Goal: Task Accomplishment & Management: Complete application form

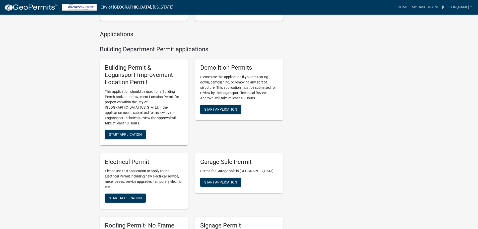
scroll to position [176, 0]
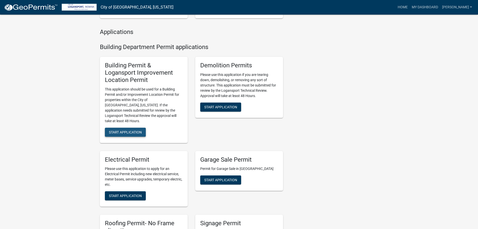
click at [125, 129] on button "Start Application" at bounding box center [125, 131] width 41 height 9
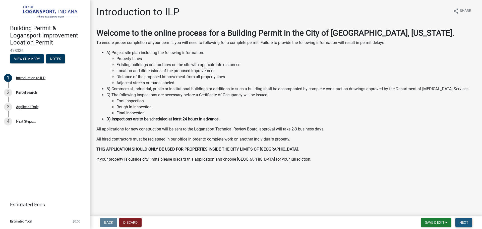
click at [461, 223] on span "Next" at bounding box center [463, 222] width 9 height 4
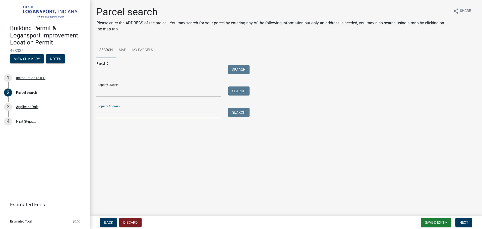
click at [106, 115] on input "Property Address:" at bounding box center [158, 113] width 124 height 10
type input "[STREET_ADDRESS]"
click at [234, 114] on button "Search" at bounding box center [238, 112] width 21 height 9
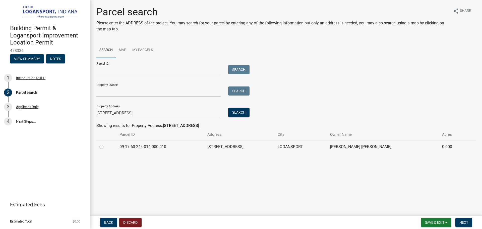
click at [105, 143] on label at bounding box center [105, 143] width 0 height 0
click at [105, 146] on input "radio" at bounding box center [106, 144] width 3 height 3
radio input "true"
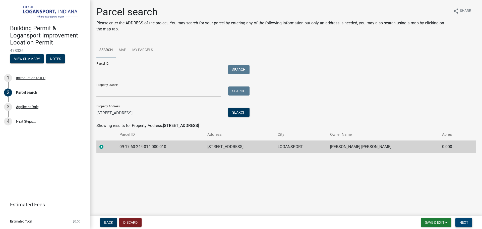
click at [464, 221] on span "Next" at bounding box center [463, 222] width 9 height 4
click at [463, 220] on span "Next" at bounding box center [463, 222] width 9 height 4
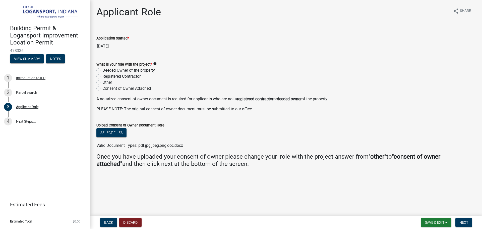
click at [102, 77] on label "Registered Contractor" at bounding box center [121, 76] width 38 height 6
click at [102, 77] on input "Registered Contractor" at bounding box center [103, 74] width 3 height 3
radio input "true"
click at [463, 224] on span "Next" at bounding box center [463, 222] width 9 height 4
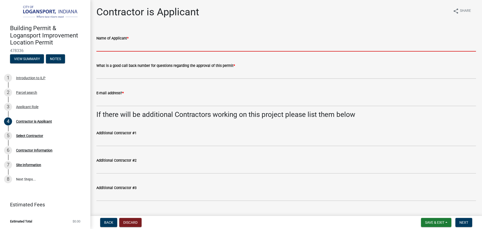
click at [124, 46] on input "Name of Applicant *" at bounding box center [285, 46] width 379 height 10
type input "[PERSON_NAME]"
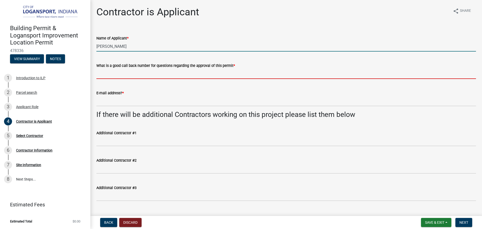
type input "5747391000"
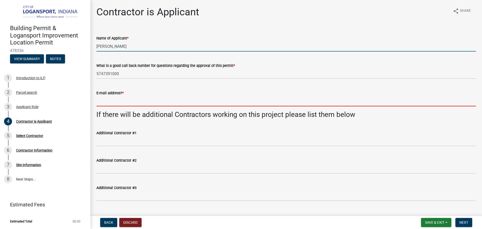
type input "[EMAIL_ADDRESS][DOMAIN_NAME]"
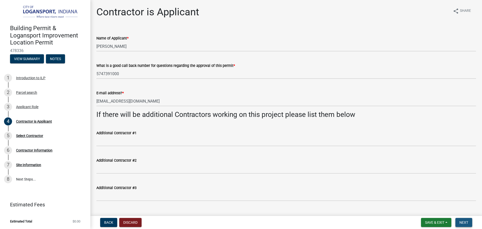
click at [466, 219] on button "Next" at bounding box center [463, 221] width 17 height 9
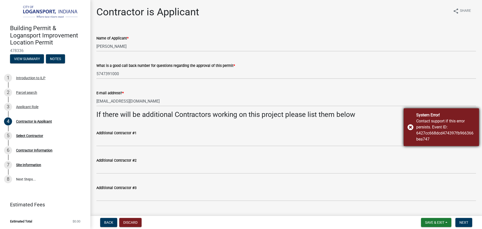
click at [409, 128] on div "System Error! Contact support if this error persists. Event ID: 6427cc668dcd474…" at bounding box center [440, 127] width 75 height 38
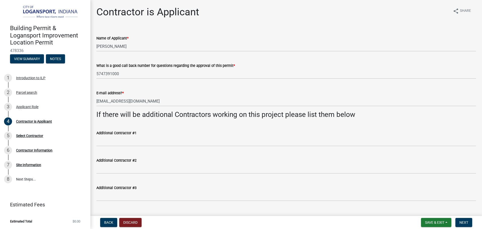
scroll to position [11, 0]
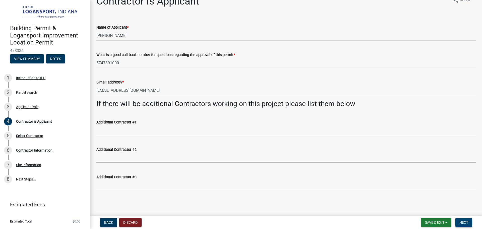
click at [464, 221] on span "Next" at bounding box center [463, 222] width 9 height 4
click at [464, 222] on span "Next" at bounding box center [463, 222] width 9 height 4
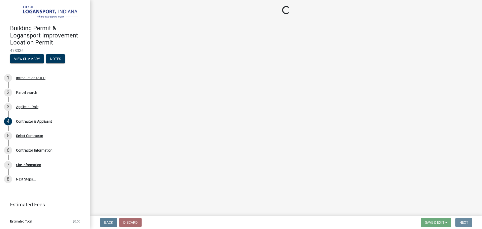
scroll to position [0, 0]
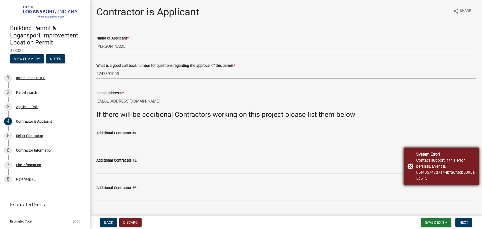
click at [410, 163] on div "System Error! Contact support if this error persists. Event ID: 85f485747d7a44b…" at bounding box center [440, 166] width 75 height 38
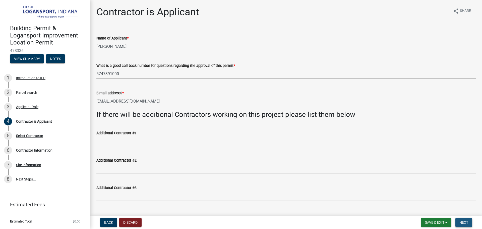
click at [461, 222] on span "Next" at bounding box center [463, 222] width 9 height 4
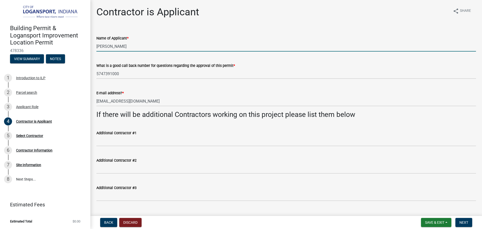
click at [174, 44] on input "[PERSON_NAME]" at bounding box center [285, 46] width 379 height 10
click at [164, 48] on input "[PERSON_NAME]" at bounding box center [285, 46] width 379 height 10
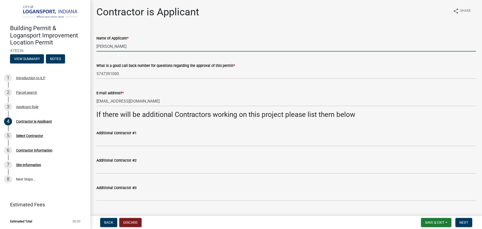
click at [200, 79] on wm-data-entity-input "What is a good call back number for questions regarding the approval of this pe…" at bounding box center [285, 68] width 379 height 27
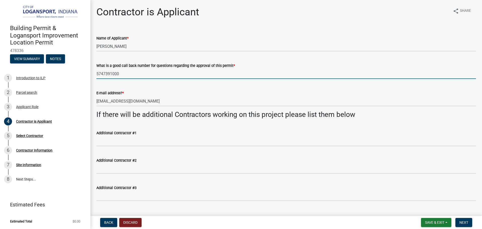
click at [197, 73] on input "5747391000" at bounding box center [285, 73] width 379 height 10
click at [185, 70] on input "5747391000" at bounding box center [285, 73] width 379 height 10
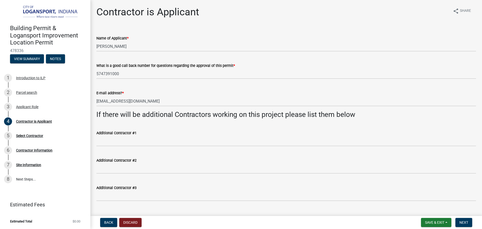
click at [171, 92] on div "E-mail address? *" at bounding box center [285, 93] width 379 height 6
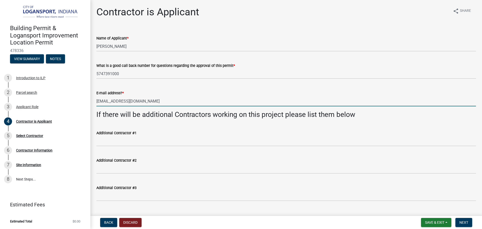
click at [166, 99] on input "[EMAIL_ADDRESS][DOMAIN_NAME]" at bounding box center [285, 101] width 379 height 10
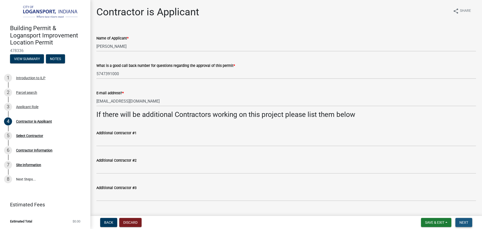
drag, startPoint x: 461, startPoint y: 222, endPoint x: 445, endPoint y: 214, distance: 17.6
click at [459, 222] on span "Next" at bounding box center [463, 222] width 9 height 4
click at [439, 221] on span "Save & Exit" at bounding box center [434, 222] width 19 height 4
click at [434, 209] on button "Save & Exit" at bounding box center [431, 209] width 40 height 12
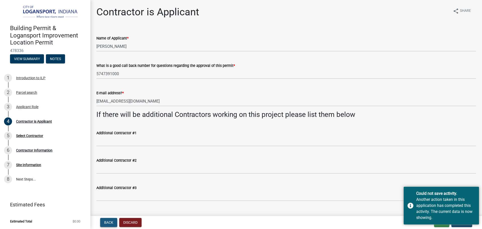
click at [106, 222] on span "Back" at bounding box center [108, 222] width 9 height 4
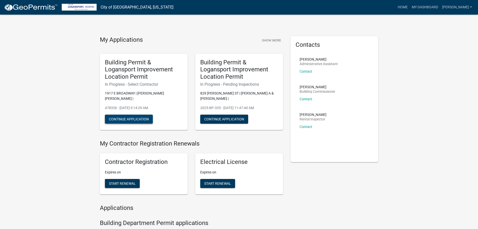
click at [126, 114] on button "Continue Application" at bounding box center [129, 118] width 48 height 9
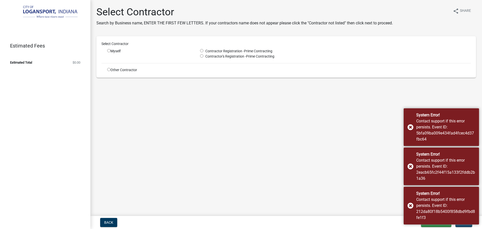
click at [111, 51] on div "Myself" at bounding box center [149, 50] width 85 height 5
click at [110, 51] on input "radio" at bounding box center [108, 50] width 3 height 3
radio input "true"
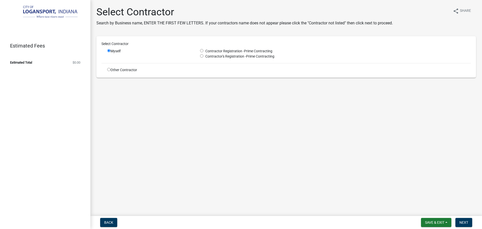
click at [202, 50] on input "radio" at bounding box center [201, 50] width 3 height 3
radio input "true"
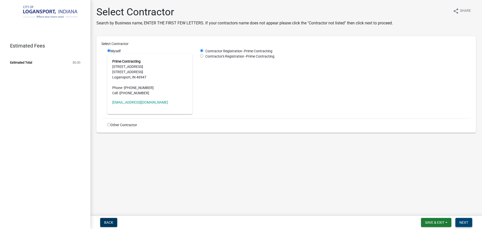
click at [467, 223] on span "Next" at bounding box center [463, 222] width 9 height 4
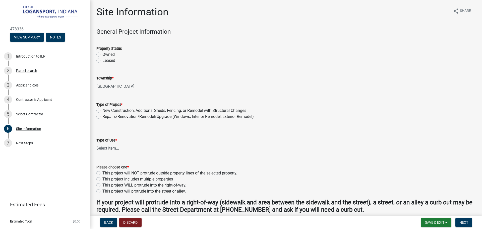
click at [102, 55] on label "Owned" at bounding box center [108, 54] width 12 height 6
click at [102, 55] on input "Owned" at bounding box center [103, 52] width 3 height 3
radio input "true"
click at [102, 115] on label "Repairs/Renovation/Remodel/Upgrade (Windows, Interior Remodel, Exterior Remodel)" at bounding box center [177, 116] width 151 height 6
click at [102, 115] on input "Repairs/Renovation/Remodel/Upgrade (Windows, Interior Remodel, Exterior Remodel)" at bounding box center [103, 114] width 3 height 3
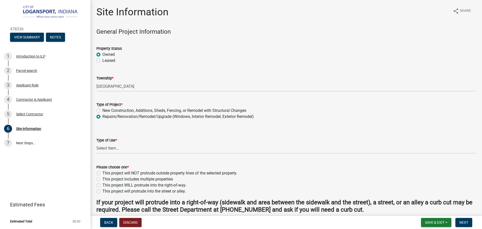
radio input "true"
click at [102, 147] on select "Select Item... Residential Commercial/Industrial Agricultural Public/Semi Public" at bounding box center [285, 148] width 379 height 10
click at [96, 143] on select "Select Item... Residential Commercial/Industrial Agricultural Public/Semi Public" at bounding box center [285, 148] width 379 height 10
select select "62802869-e470-474a-8a4c-8dbe1ccdd5ac"
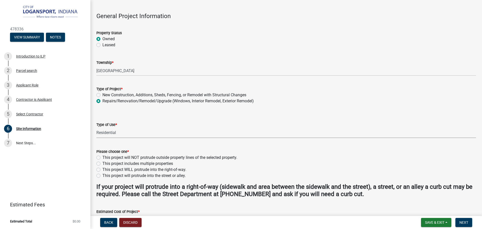
scroll to position [75, 0]
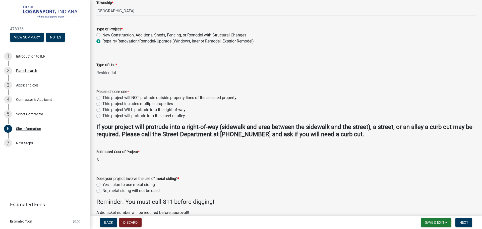
click at [102, 115] on label "This project will protrude into the street or alley." at bounding box center [143, 116] width 83 height 6
click at [102, 115] on input "This project will protrude into the street or alley." at bounding box center [103, 114] width 3 height 3
radio input "true"
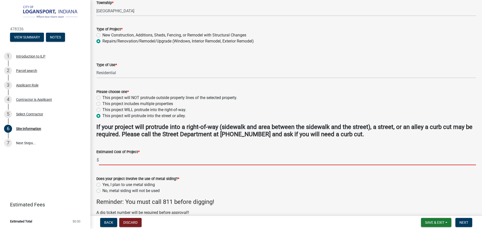
click at [108, 159] on input "text" at bounding box center [287, 160] width 377 height 10
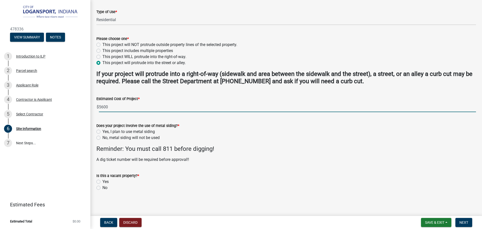
scroll to position [129, 0]
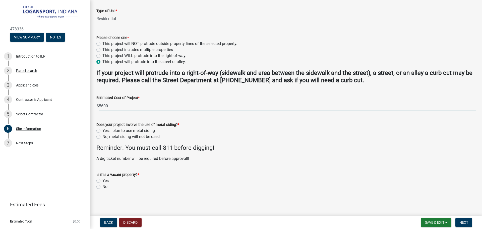
type input "5600"
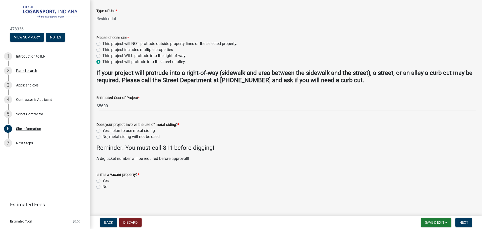
click at [102, 136] on label "No, metal siding will not be used" at bounding box center [130, 136] width 57 height 6
click at [102, 136] on input "No, metal siding will not be used" at bounding box center [103, 134] width 3 height 3
radio input "true"
click at [102, 186] on label "No" at bounding box center [104, 186] width 5 height 6
click at [102, 186] on input "No" at bounding box center [103, 184] width 3 height 3
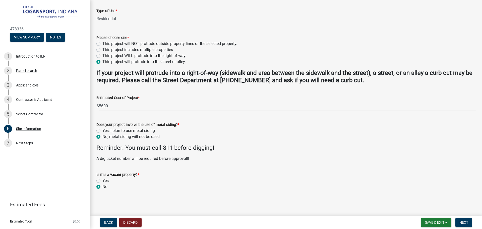
radio input "true"
click at [460, 224] on button "Next" at bounding box center [463, 221] width 17 height 9
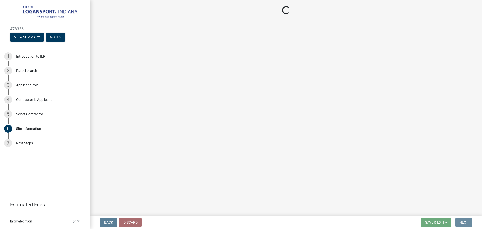
scroll to position [0, 0]
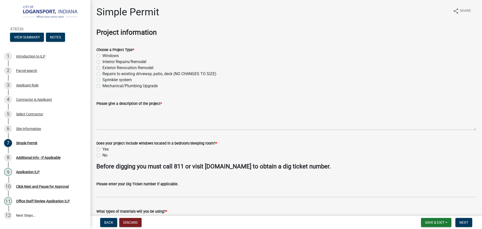
click at [102, 86] on label "Mechanical/Plumbing Upgrade" at bounding box center [129, 86] width 55 height 6
click at [102, 86] on input "Mechanical/Plumbing Upgrade" at bounding box center [103, 84] width 3 height 3
radio input "true"
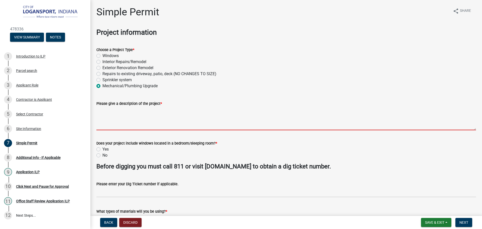
click at [110, 113] on textarea "Please give a description of the project *" at bounding box center [285, 118] width 379 height 24
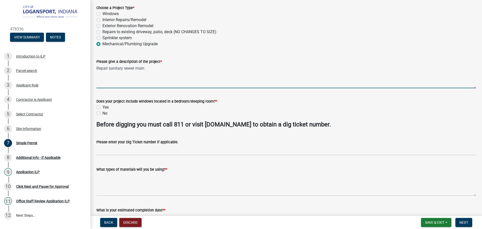
scroll to position [50, 0]
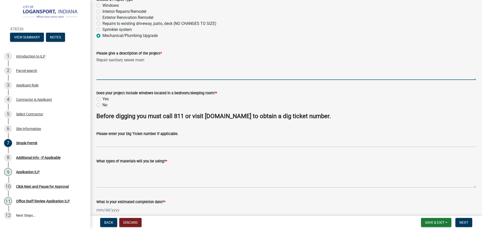
type textarea "Repair sanitary sewer main"
click at [102, 105] on label "No" at bounding box center [104, 105] width 5 height 6
click at [102, 105] on input "No" at bounding box center [103, 103] width 3 height 3
radio input "true"
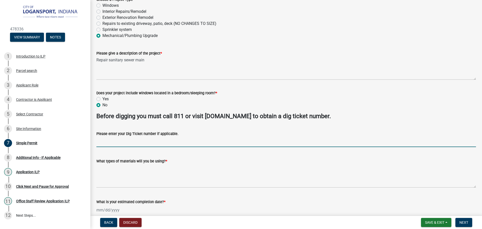
click at [108, 140] on input "Please enter your Dig Ticket number if applicable." at bounding box center [285, 141] width 379 height 10
type input "25091501561"
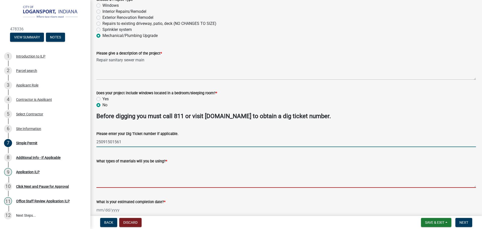
click at [110, 174] on textarea "What types of materials will you be using? *" at bounding box center [285, 176] width 379 height 24
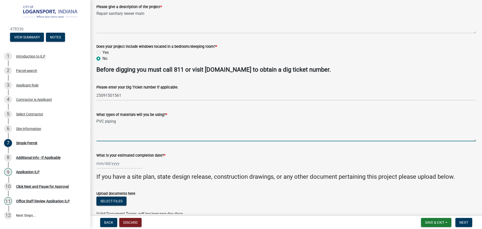
scroll to position [100, 0]
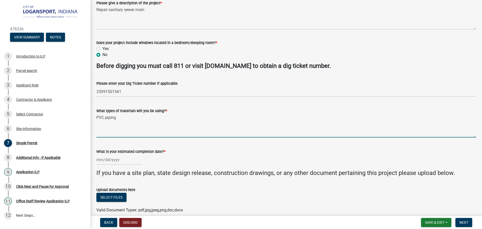
type textarea "PVC piping"
click at [124, 157] on div at bounding box center [119, 159] width 46 height 10
select select "9"
select select "2025"
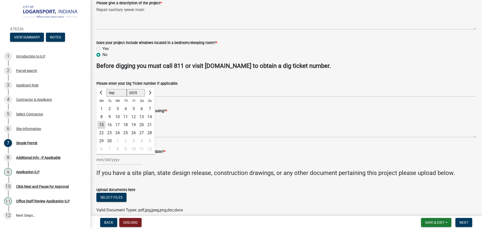
click at [118, 123] on div "17" at bounding box center [117, 125] width 8 height 8
type input "09/17/2025"
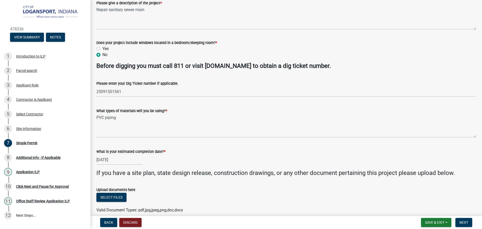
scroll to position [124, 0]
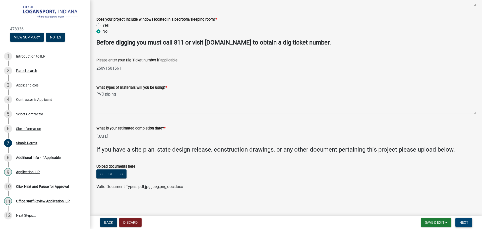
click at [465, 225] on button "Next" at bounding box center [463, 221] width 17 height 9
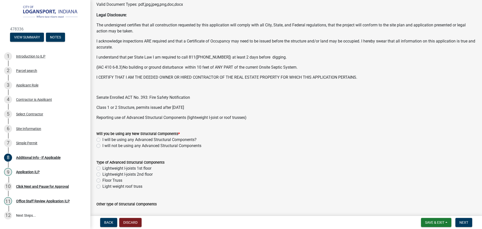
scroll to position [151, 0]
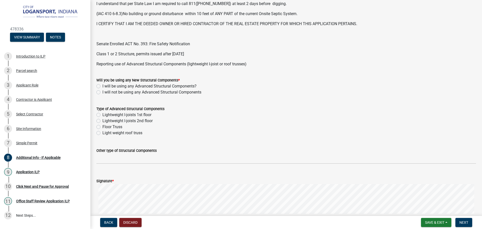
click at [102, 92] on label "I will not be using any Advanced Structural Components" at bounding box center [151, 92] width 99 height 6
click at [102, 92] on input "I will not be using any Advanced Structural Components" at bounding box center [103, 90] width 3 height 3
radio input "true"
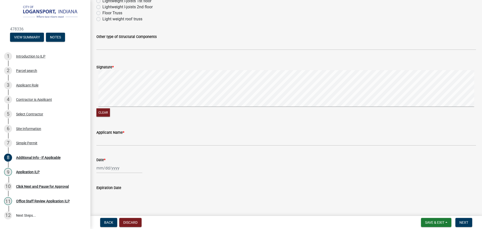
scroll to position [275, 0]
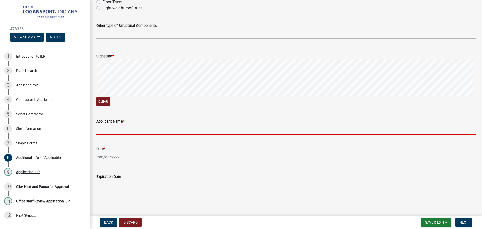
click at [132, 126] on input "Applicant Name *" at bounding box center [285, 129] width 379 height 10
type input "[PERSON_NAME]"
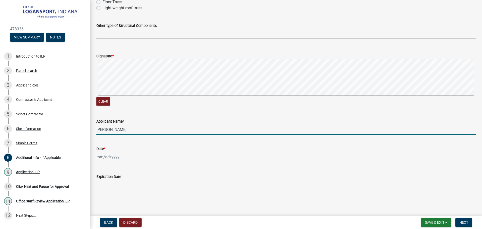
select select "9"
select select "2025"
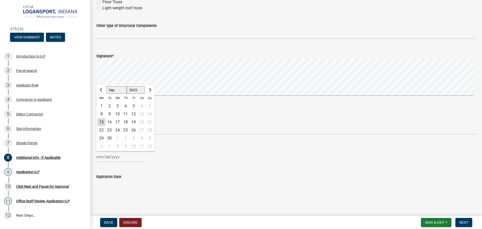
click at [106, 158] on div "Jan Feb Mar Apr May Jun Jul Aug Sep Oct Nov Dec 1525 1526 1527 1528 1529 1530 1…" at bounding box center [119, 157] width 46 height 10
click at [103, 121] on div "15" at bounding box center [101, 122] width 8 height 8
type input "[DATE]"
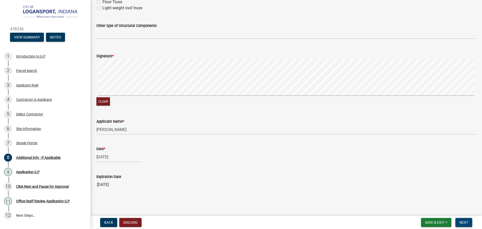
click at [463, 222] on span "Next" at bounding box center [463, 222] width 9 height 4
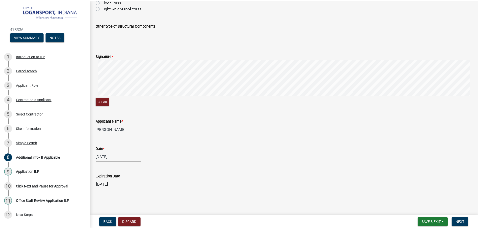
scroll to position [0, 0]
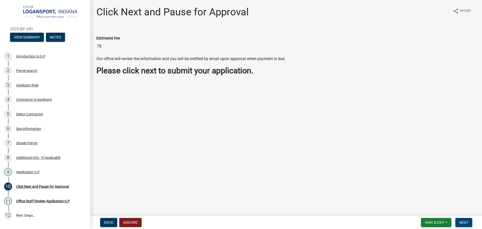
click at [466, 221] on span "Next" at bounding box center [463, 222] width 9 height 4
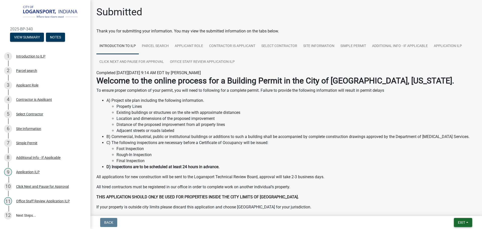
click at [459, 225] on button "Exit" at bounding box center [463, 221] width 18 height 9
click at [448, 207] on button "Save & Exit" at bounding box center [452, 209] width 40 height 12
